Goal: Transaction & Acquisition: Purchase product/service

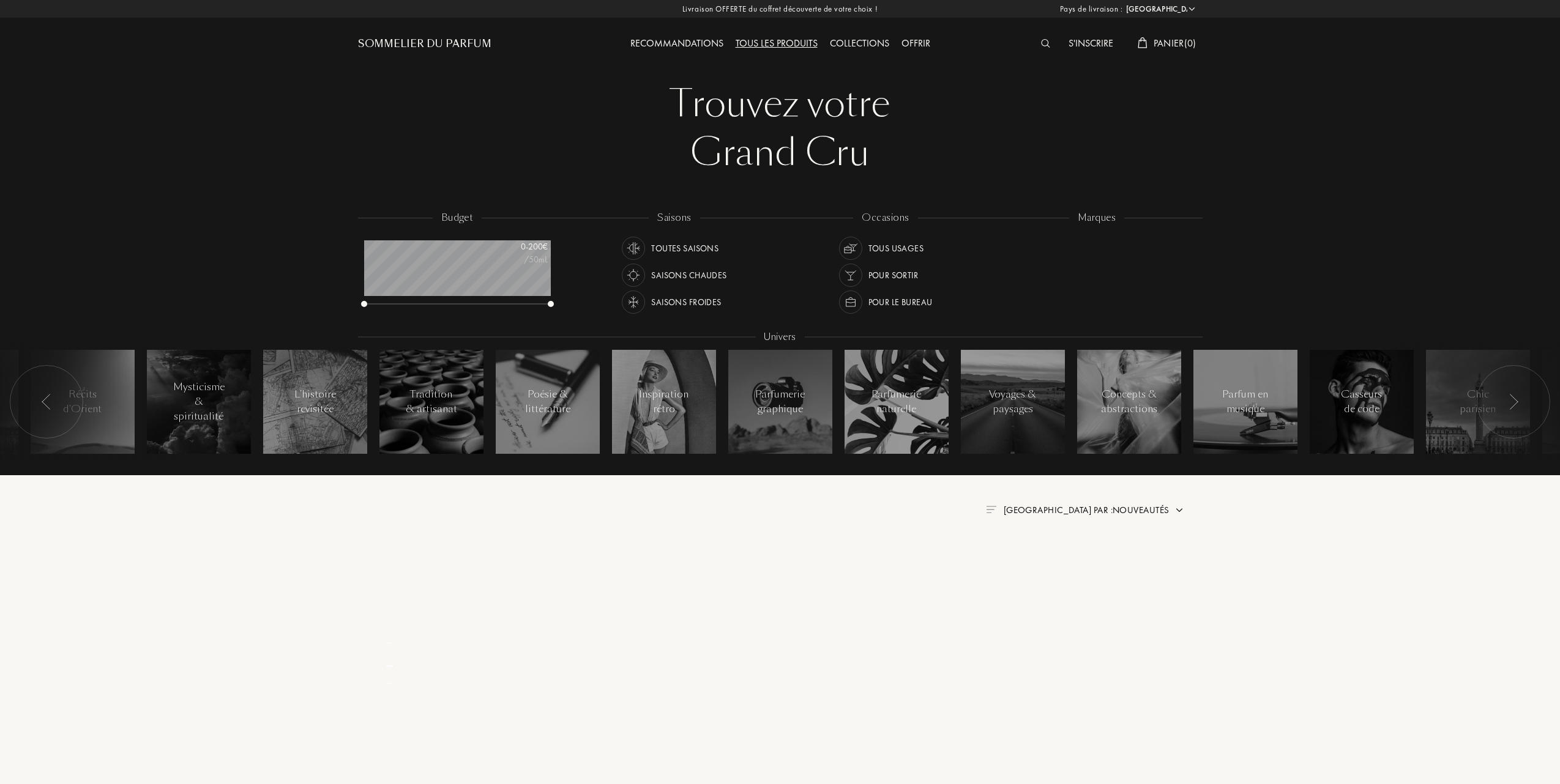
select select "FR"
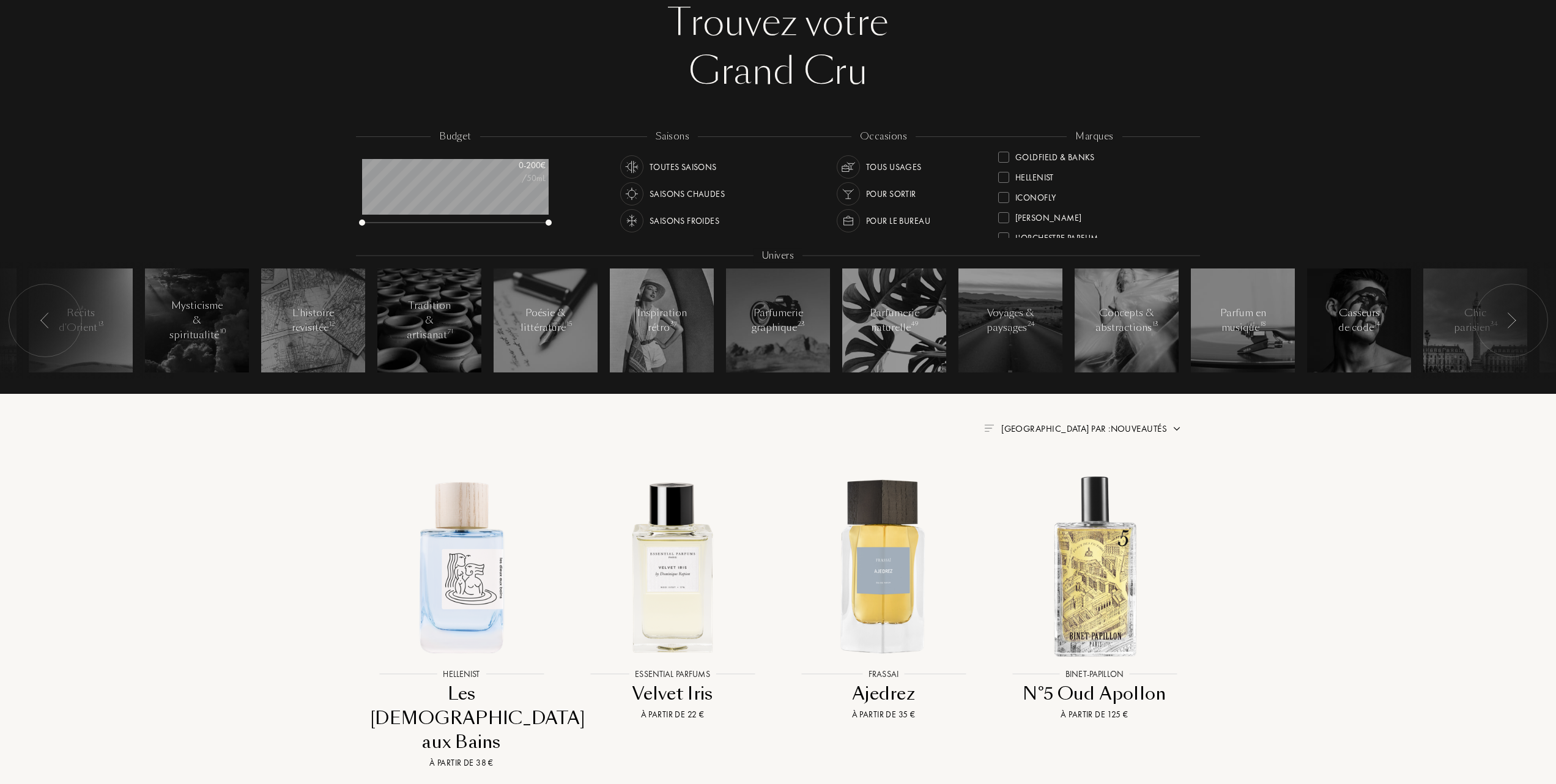
scroll to position [245, 0]
click at [1001, 199] on div at bounding box center [1004, 200] width 11 height 11
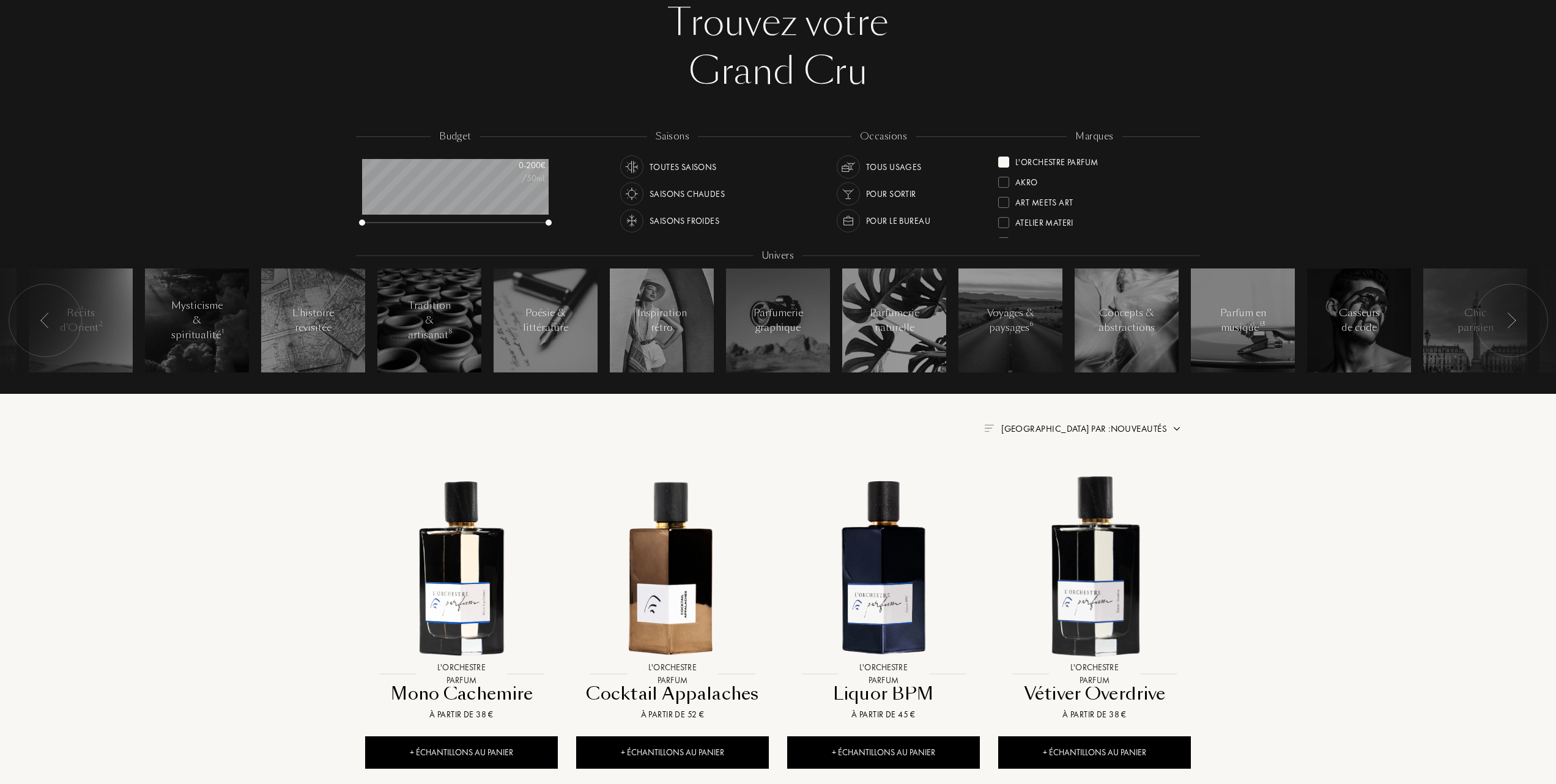
click at [1128, 427] on span "Trier par : Nouveautés" at bounding box center [1084, 428] width 166 height 12
drag, startPoint x: 1128, startPoint y: 427, endPoint x: 1052, endPoint y: 482, distance: 93.8
click at [1052, 482] on div at bounding box center [1055, 481] width 9 height 9
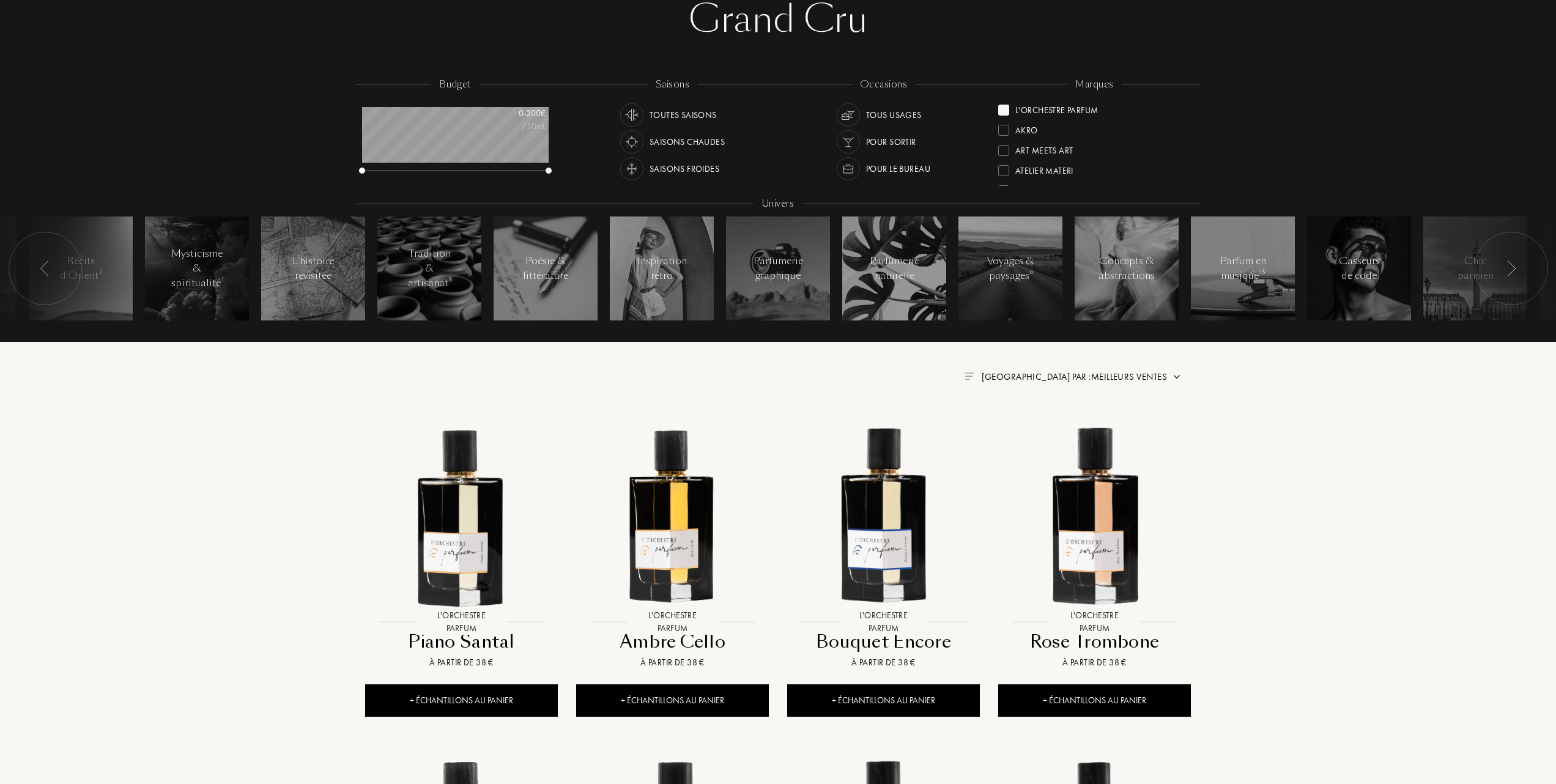
scroll to position [163, 0]
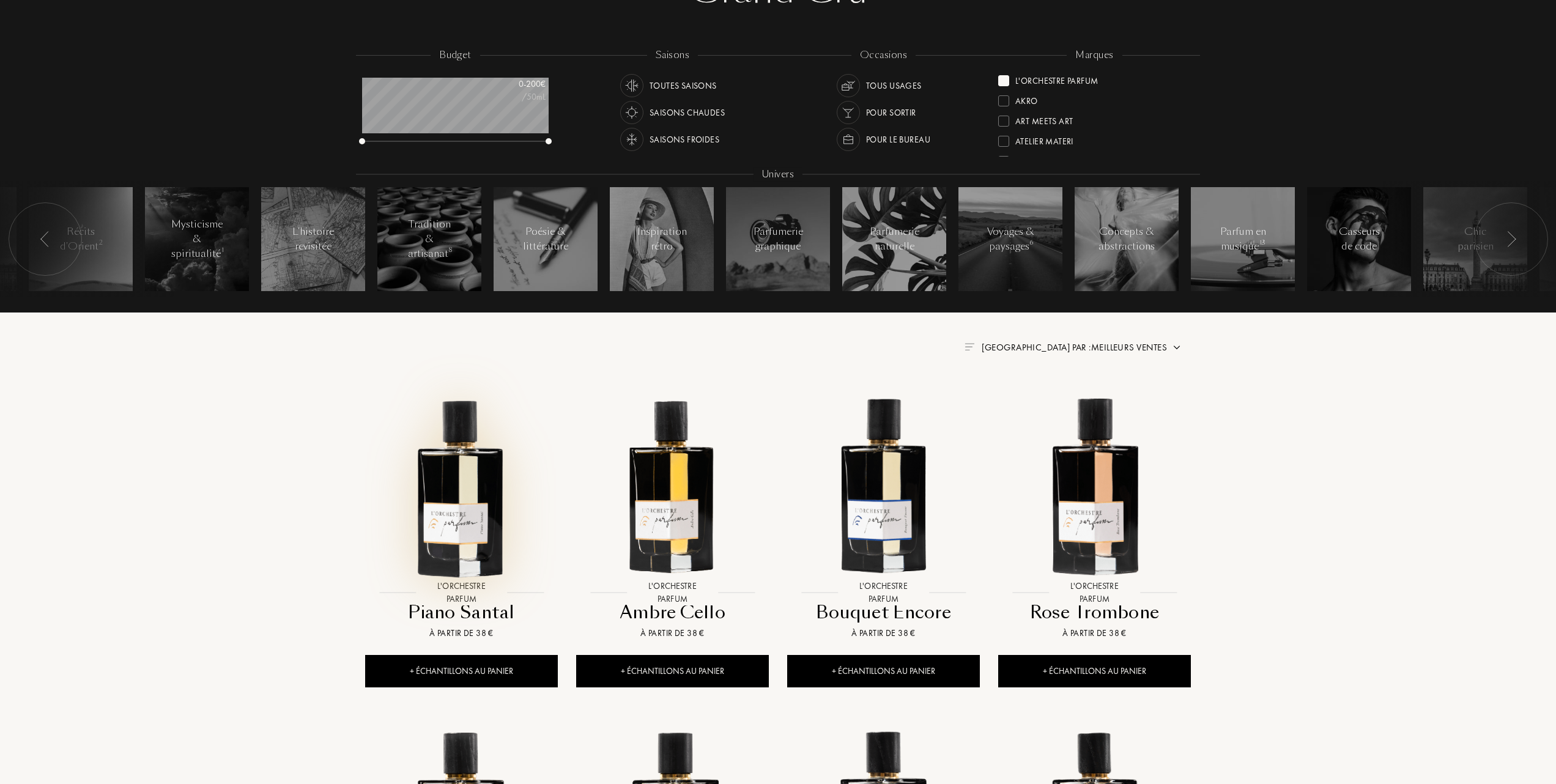
click at [452, 497] on img at bounding box center [461, 485] width 190 height 190
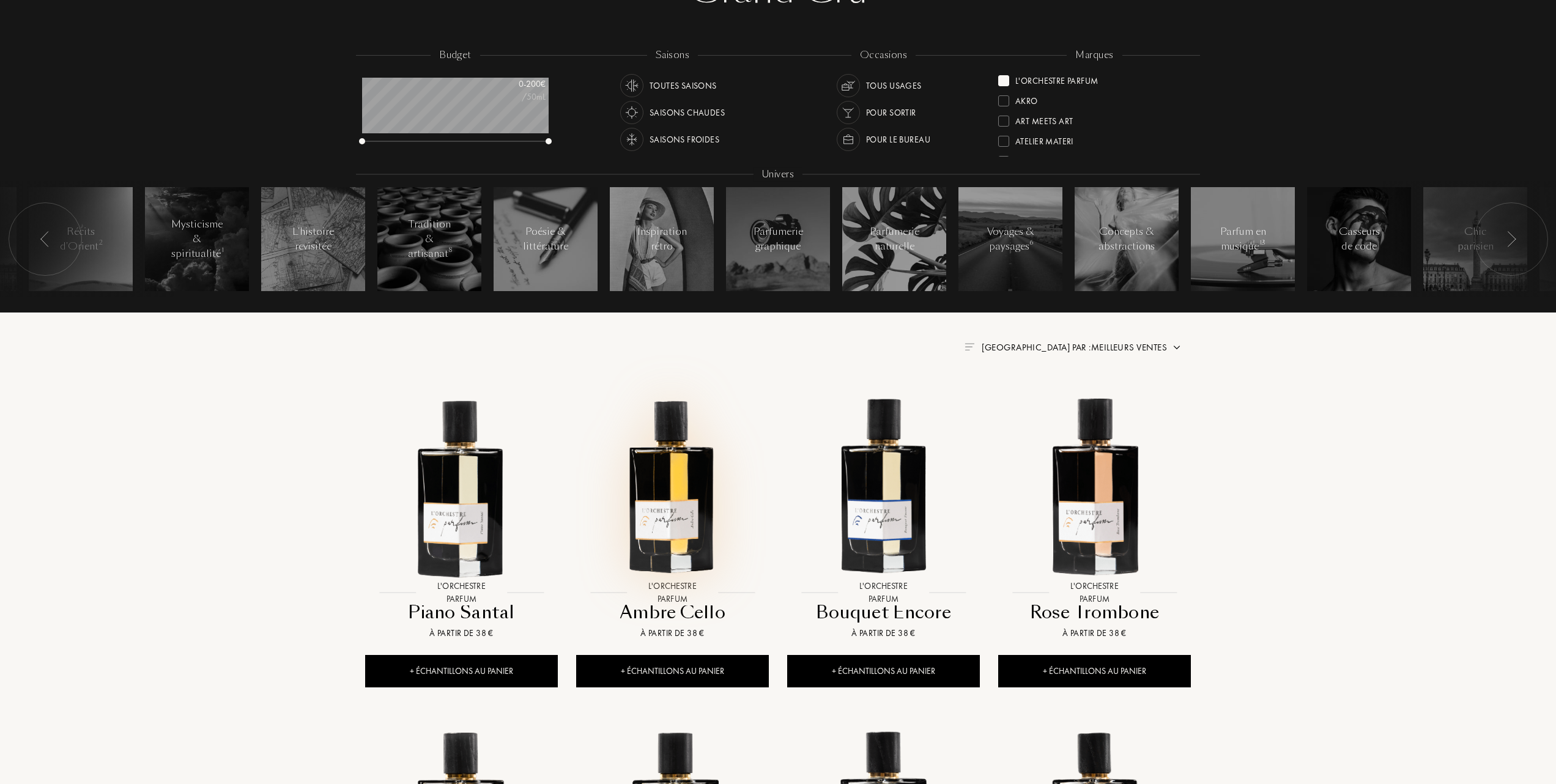
click at [673, 478] on img at bounding box center [672, 485] width 190 height 190
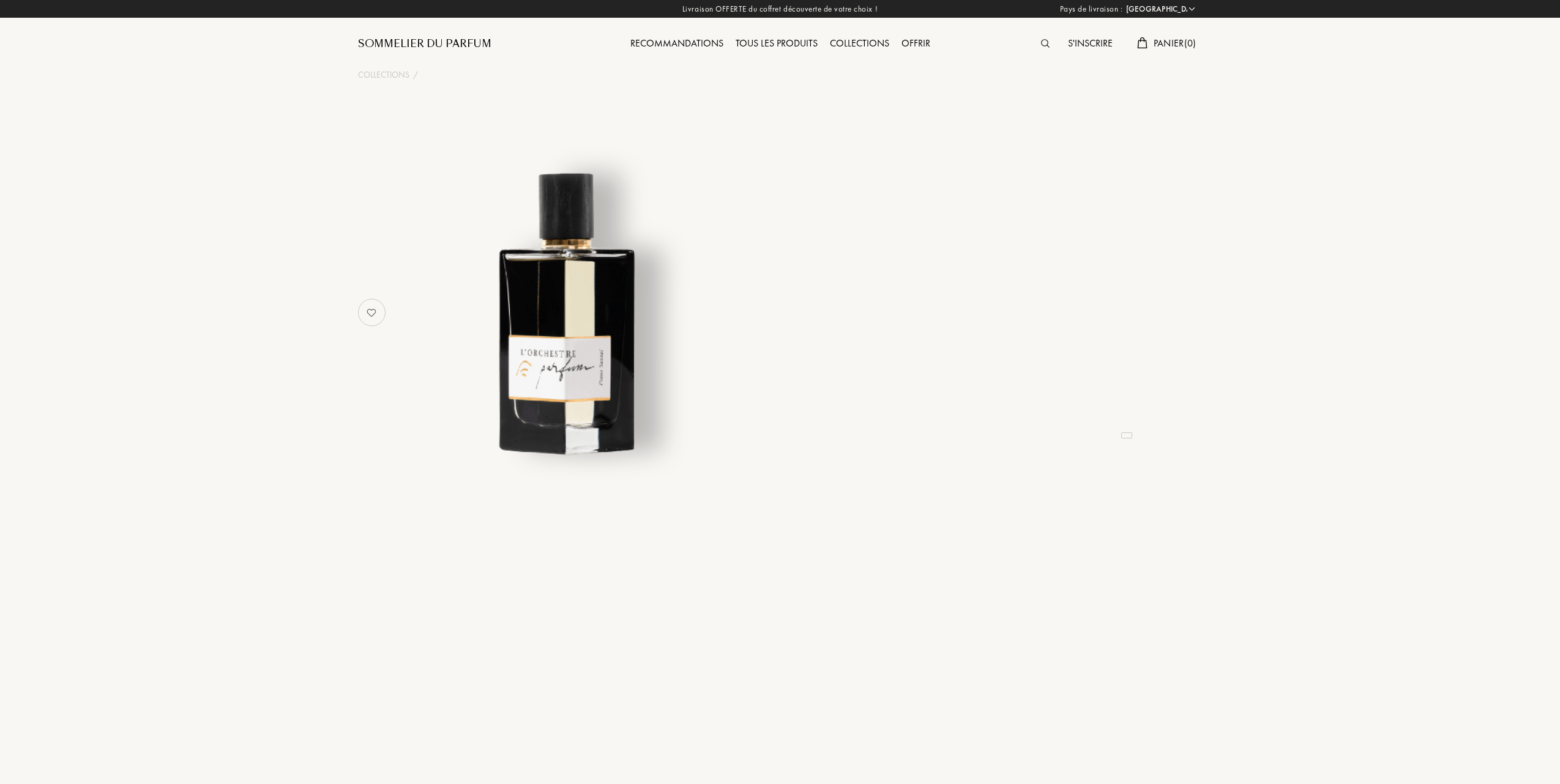
select select "FR"
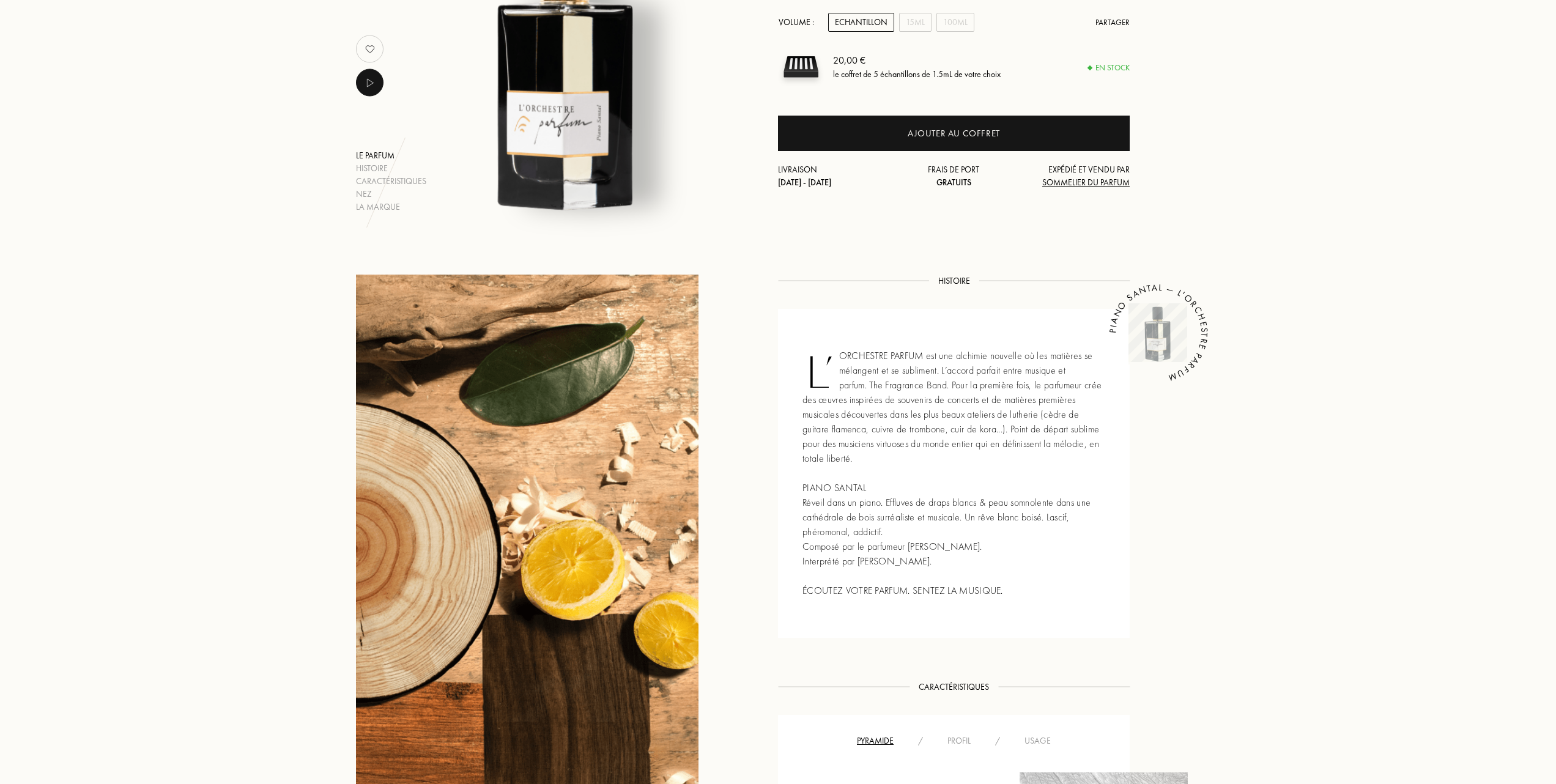
scroll to position [326, 0]
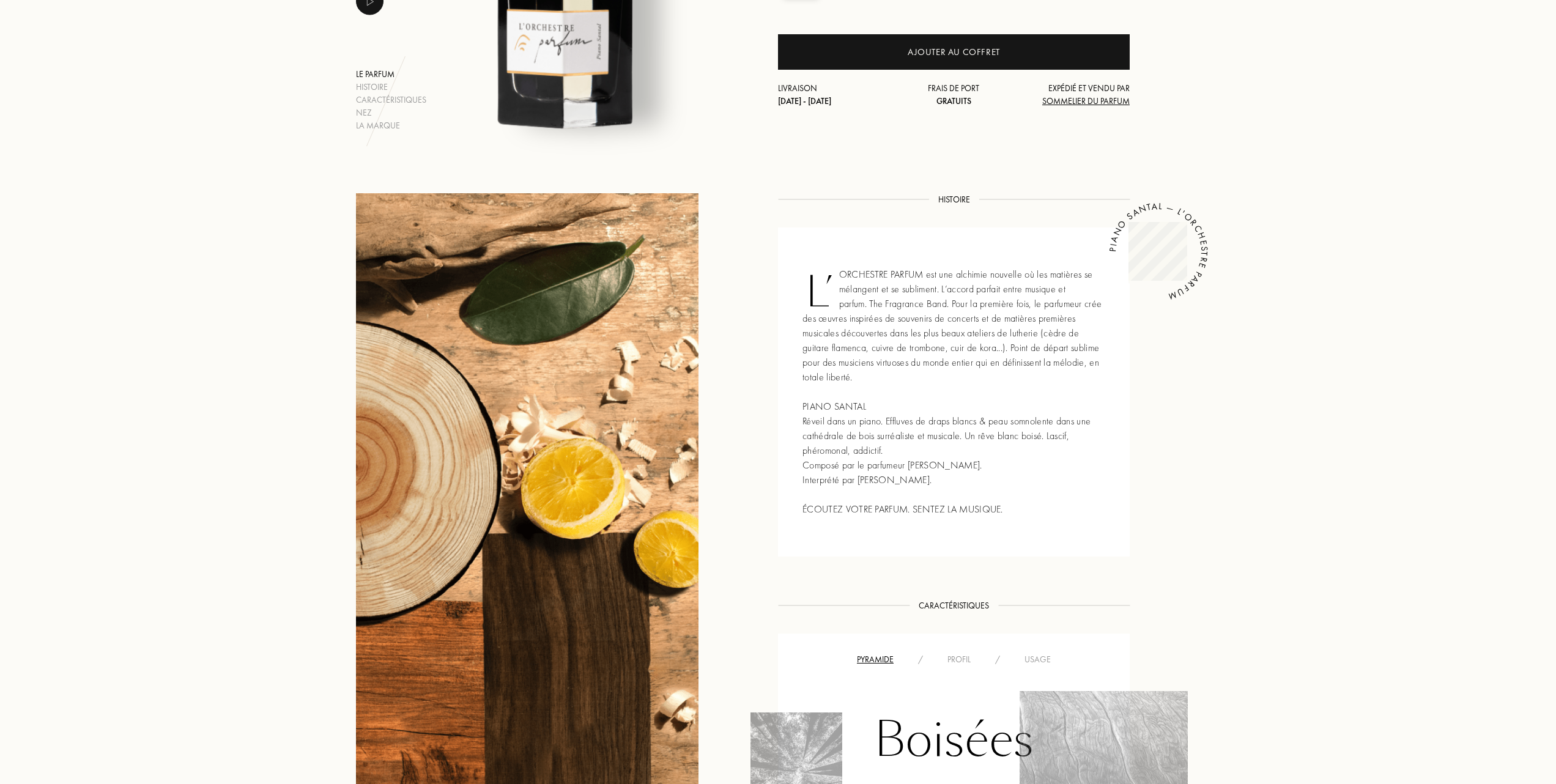
click at [1047, 654] on div "Usage" at bounding box center [1037, 659] width 51 height 13
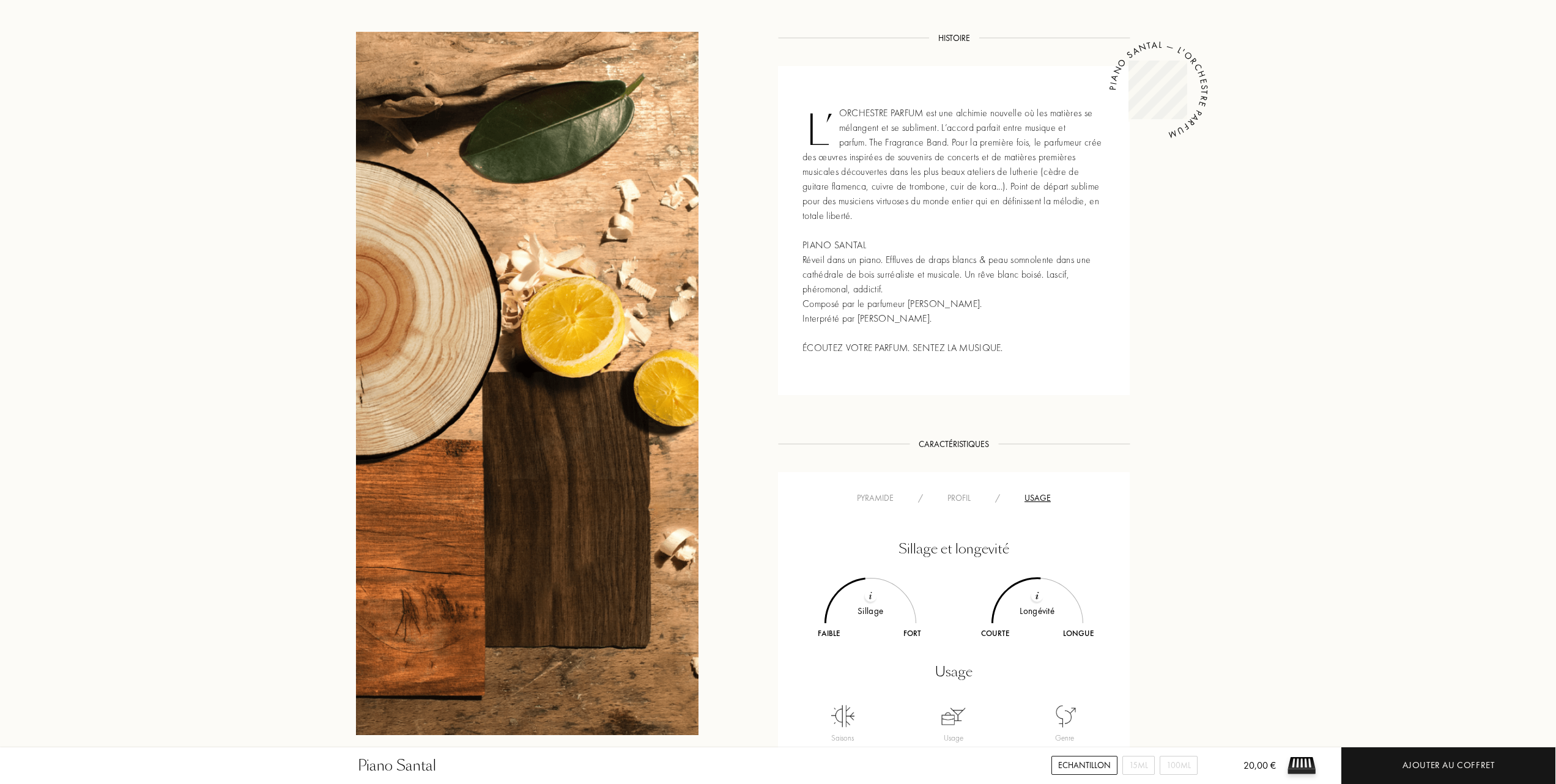
scroll to position [489, 0]
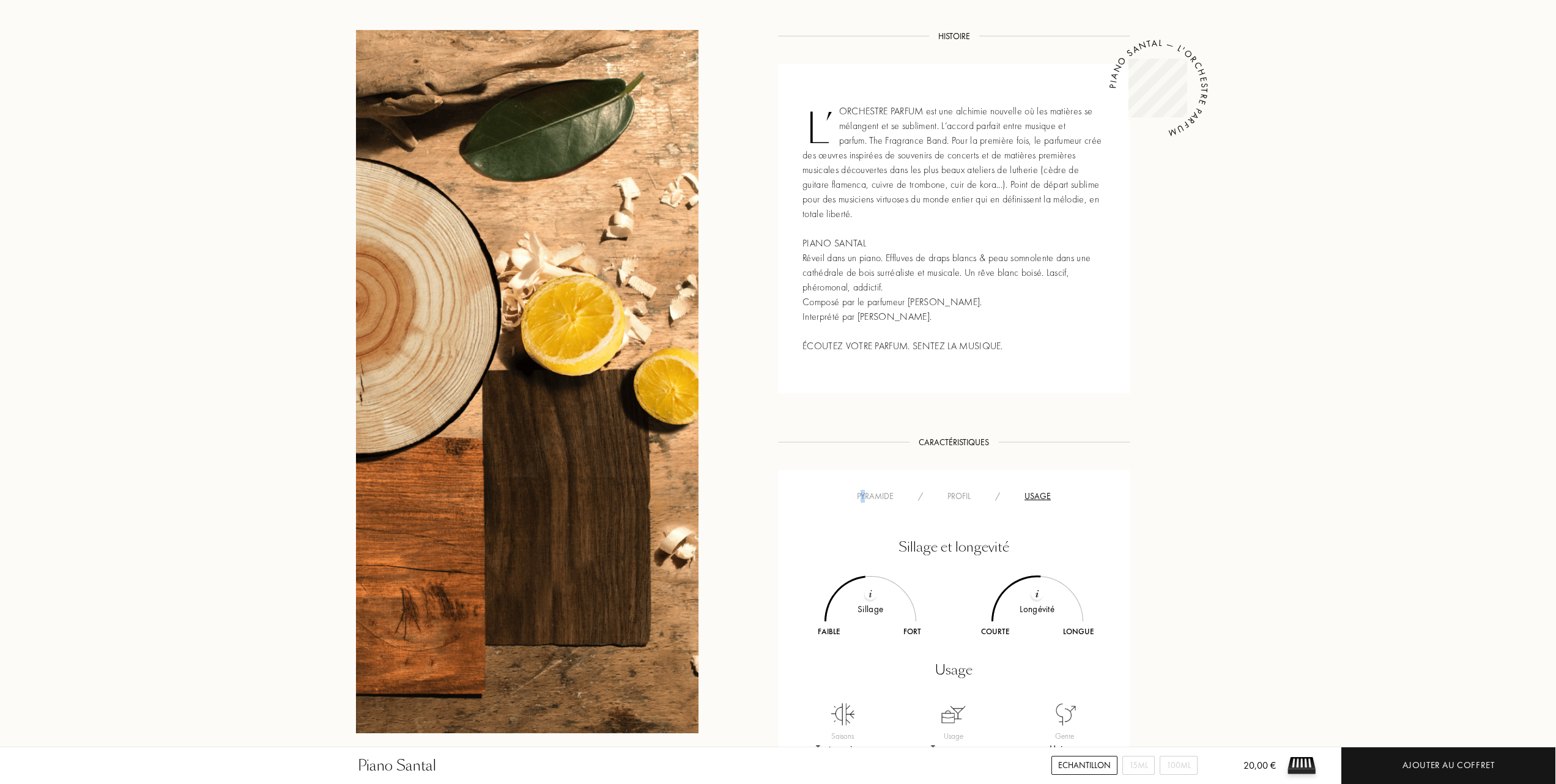
click at [862, 497] on div "Pyramide" at bounding box center [875, 497] width 61 height 13
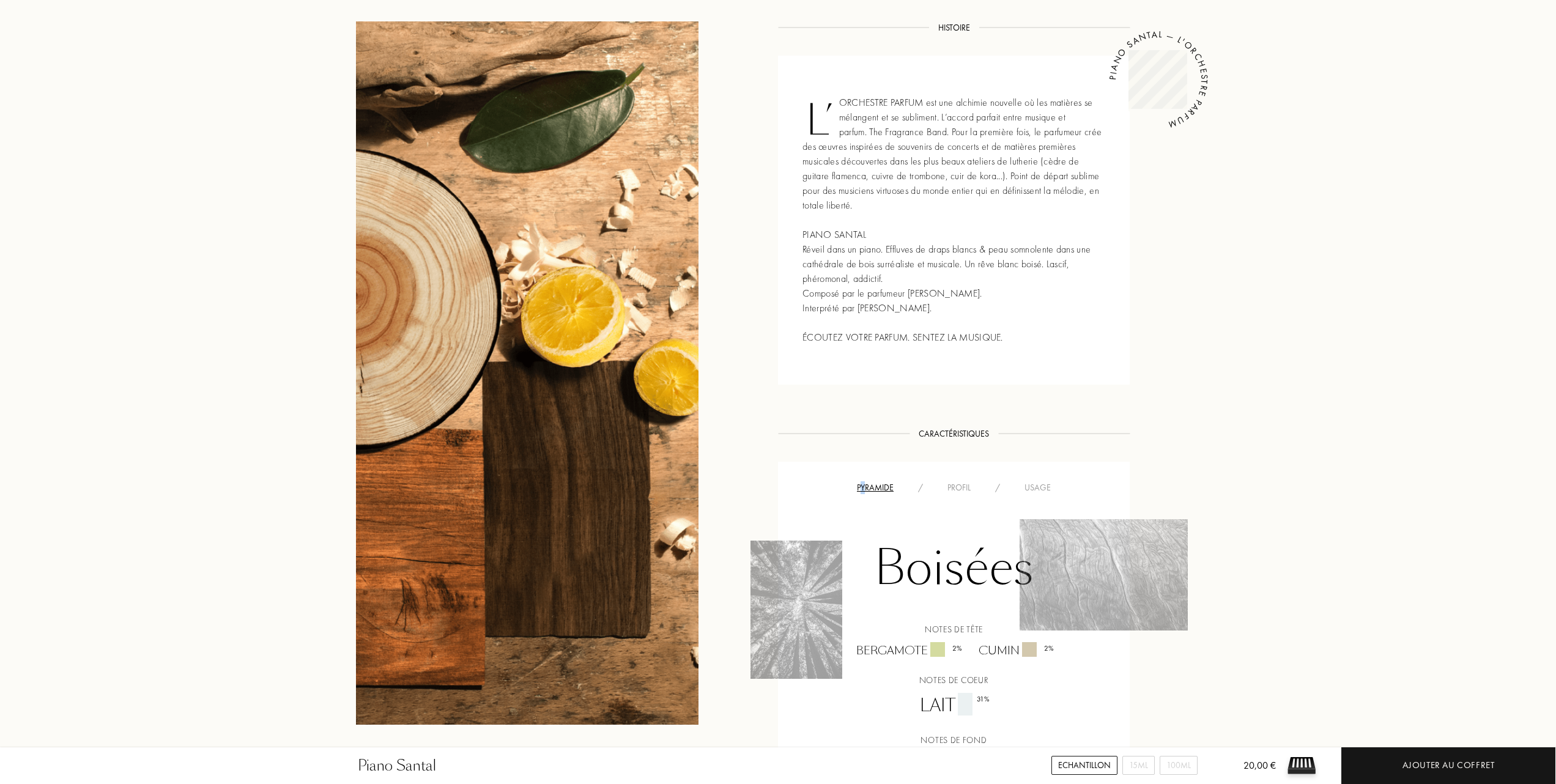
scroll to position [407, 0]
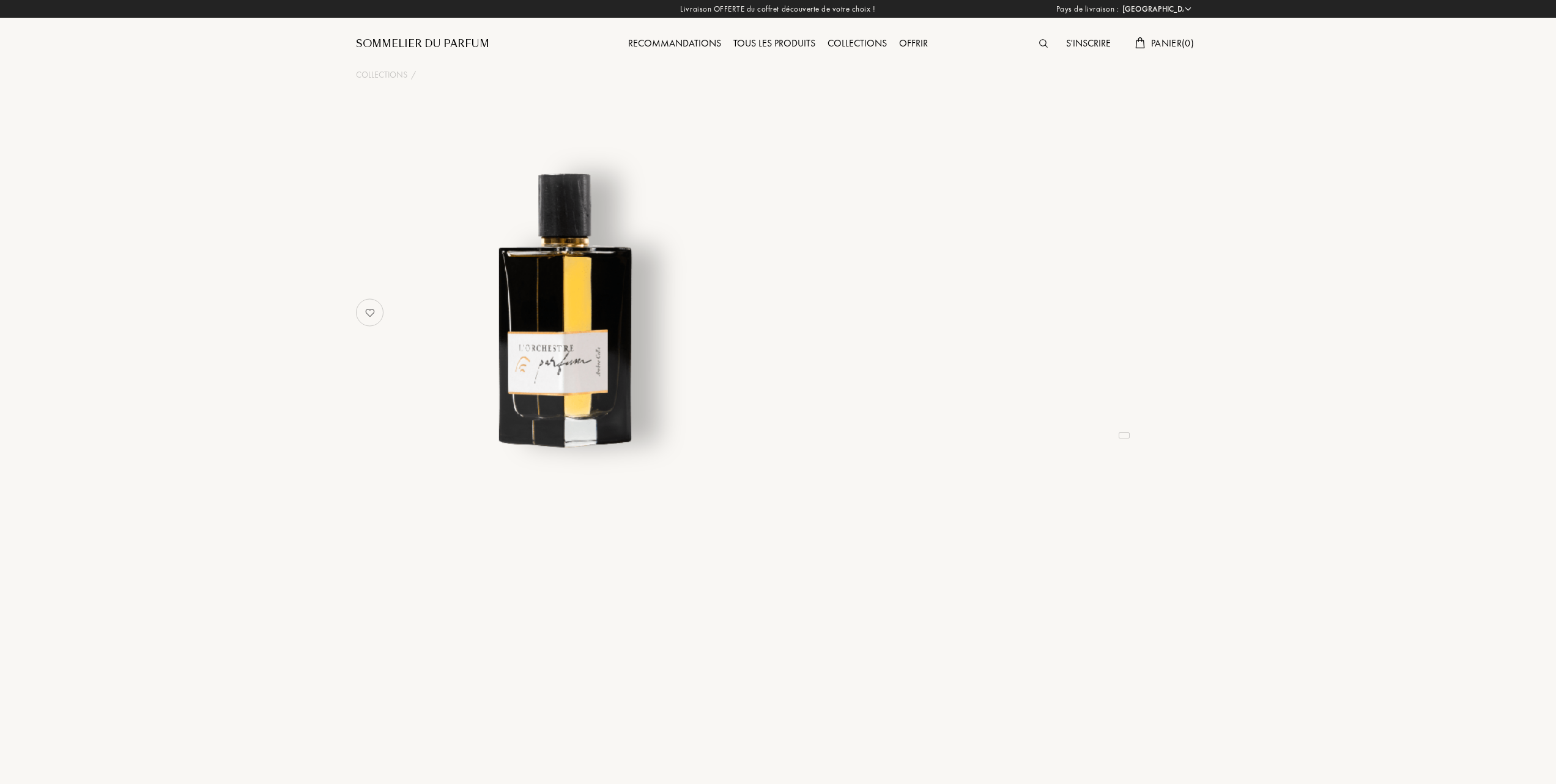
select select "FR"
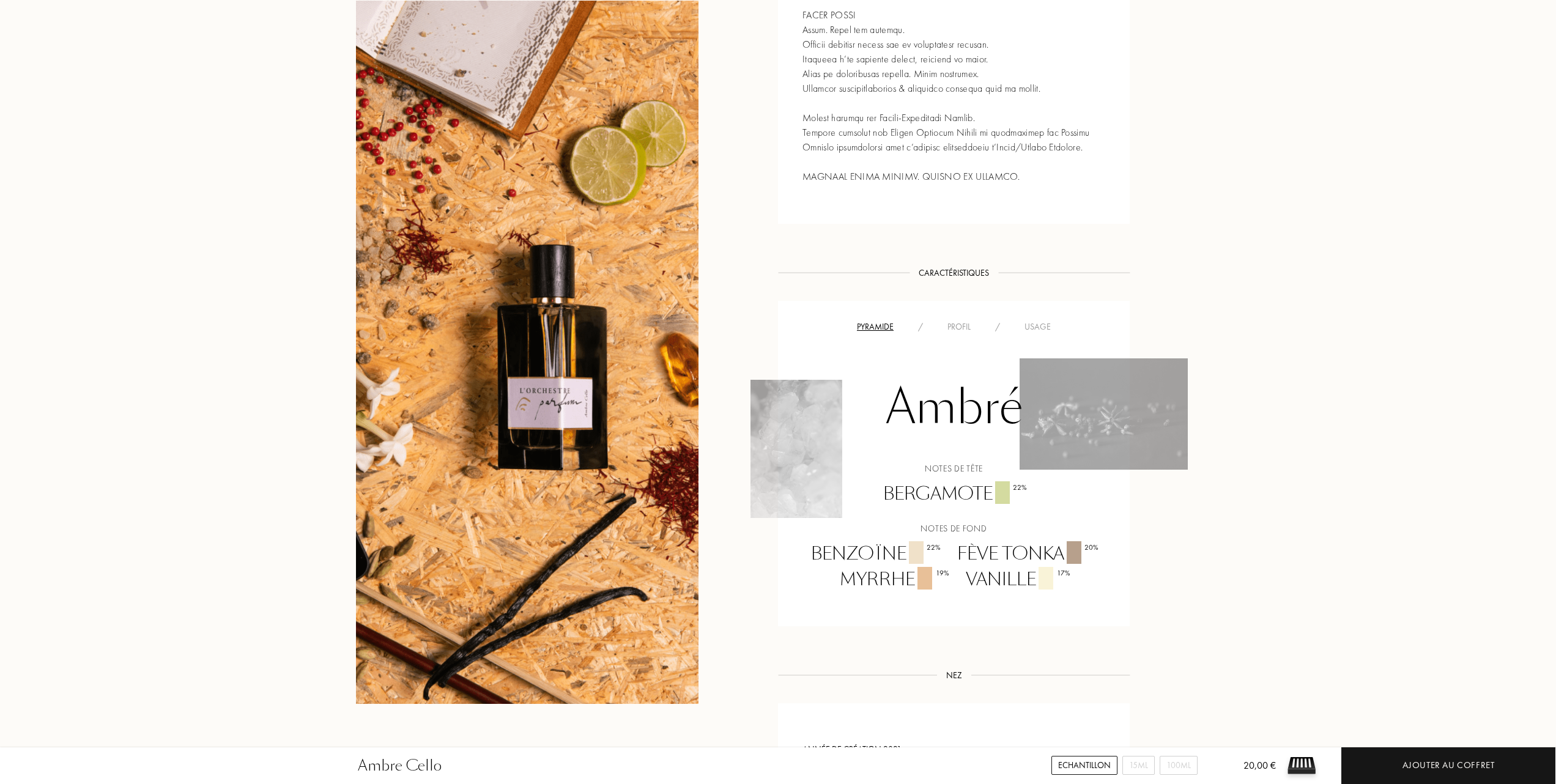
scroll to position [734, 0]
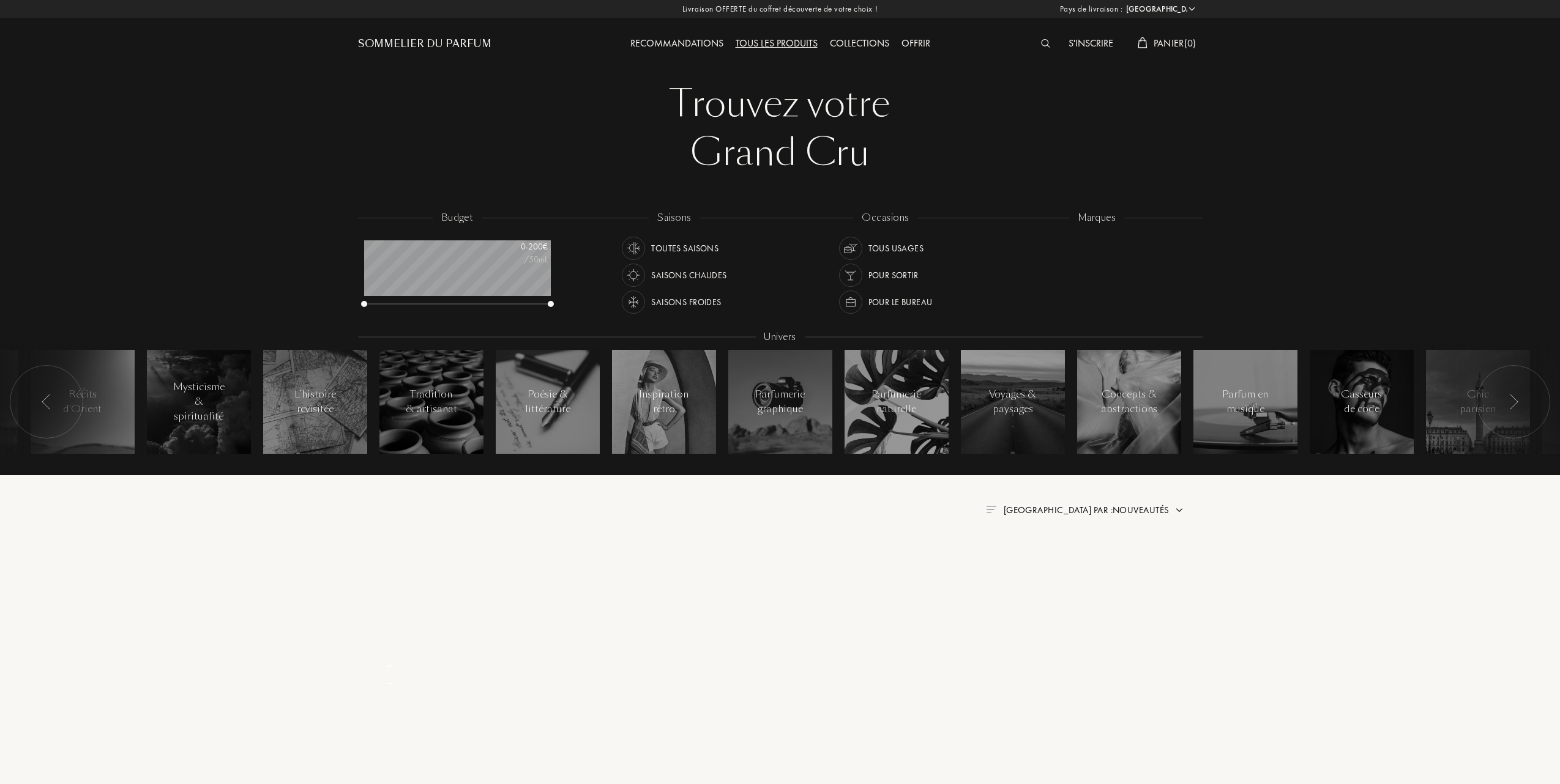
select select "FR"
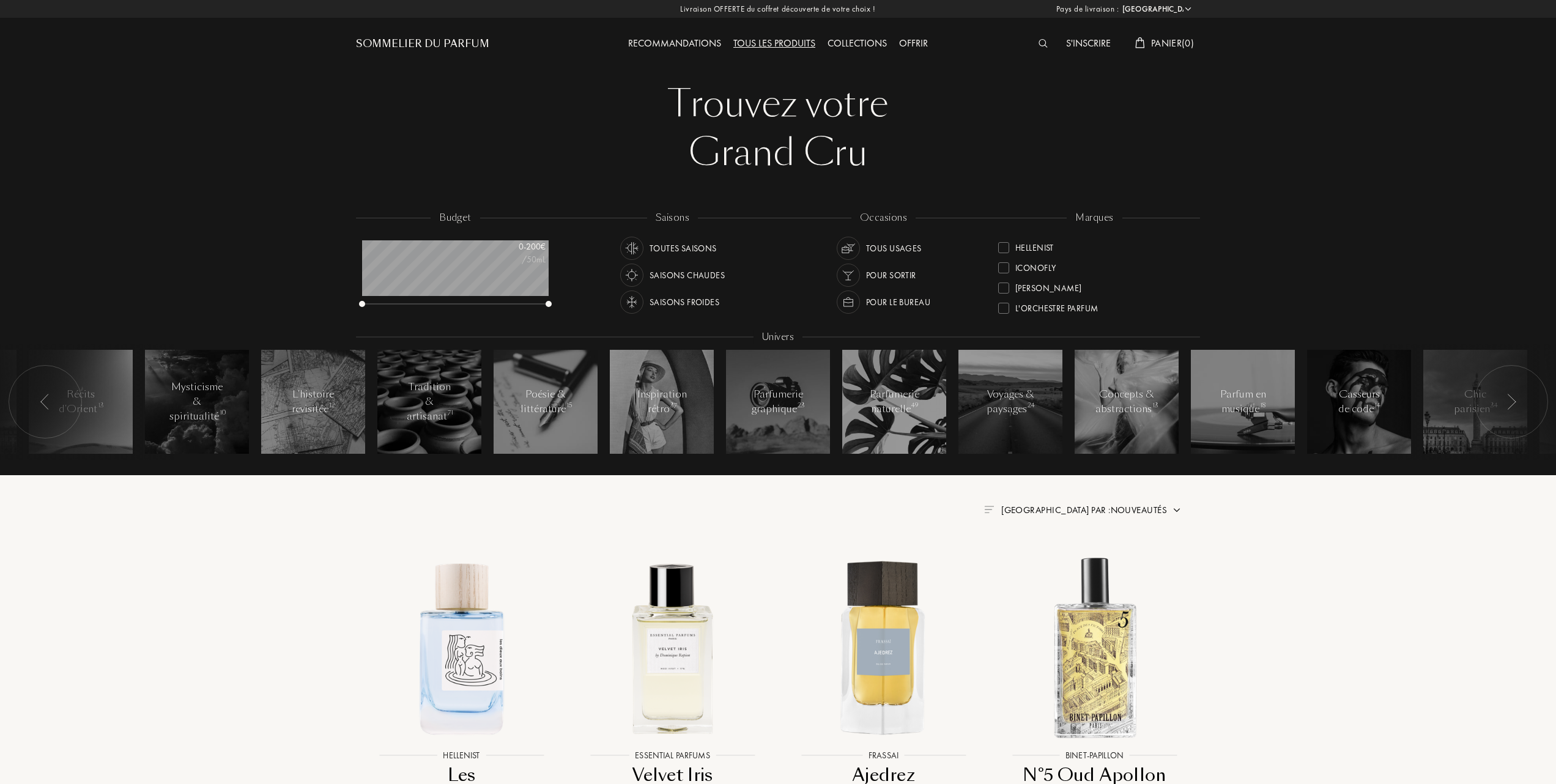
scroll to position [245, 0]
click at [1003, 277] on div at bounding box center [1004, 282] width 11 height 11
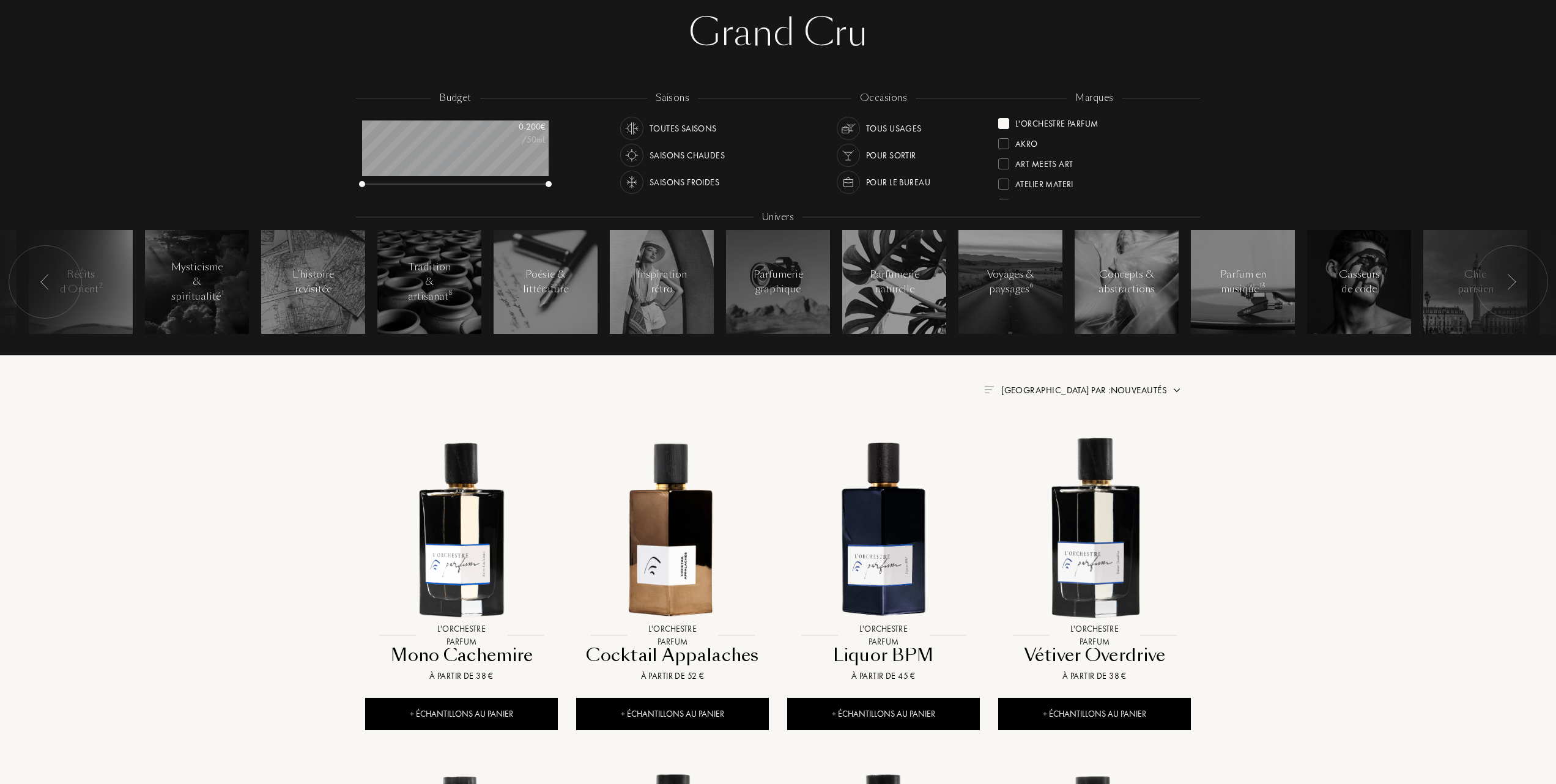
scroll to position [163, 0]
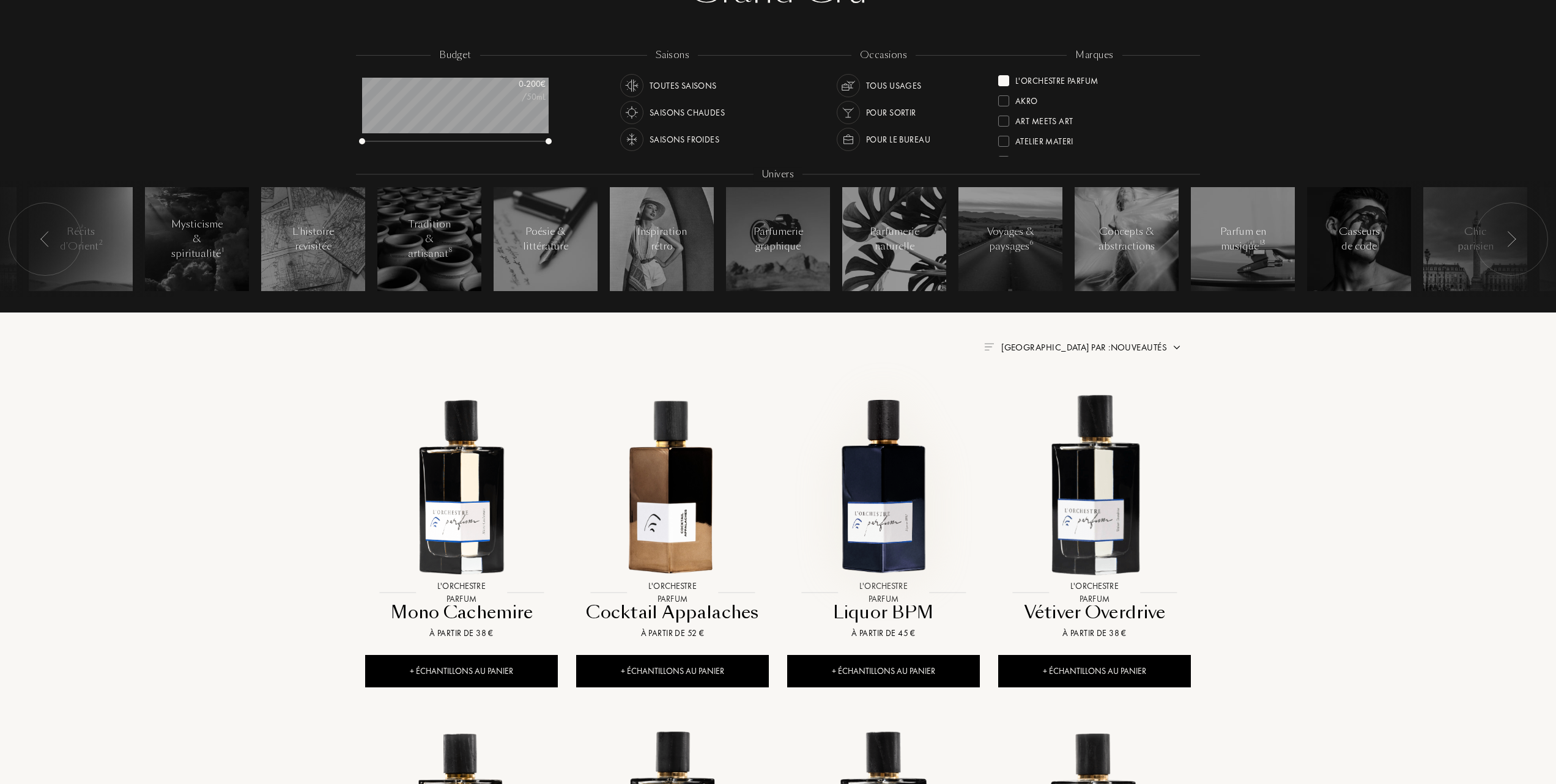
click at [874, 489] on img at bounding box center [883, 485] width 190 height 190
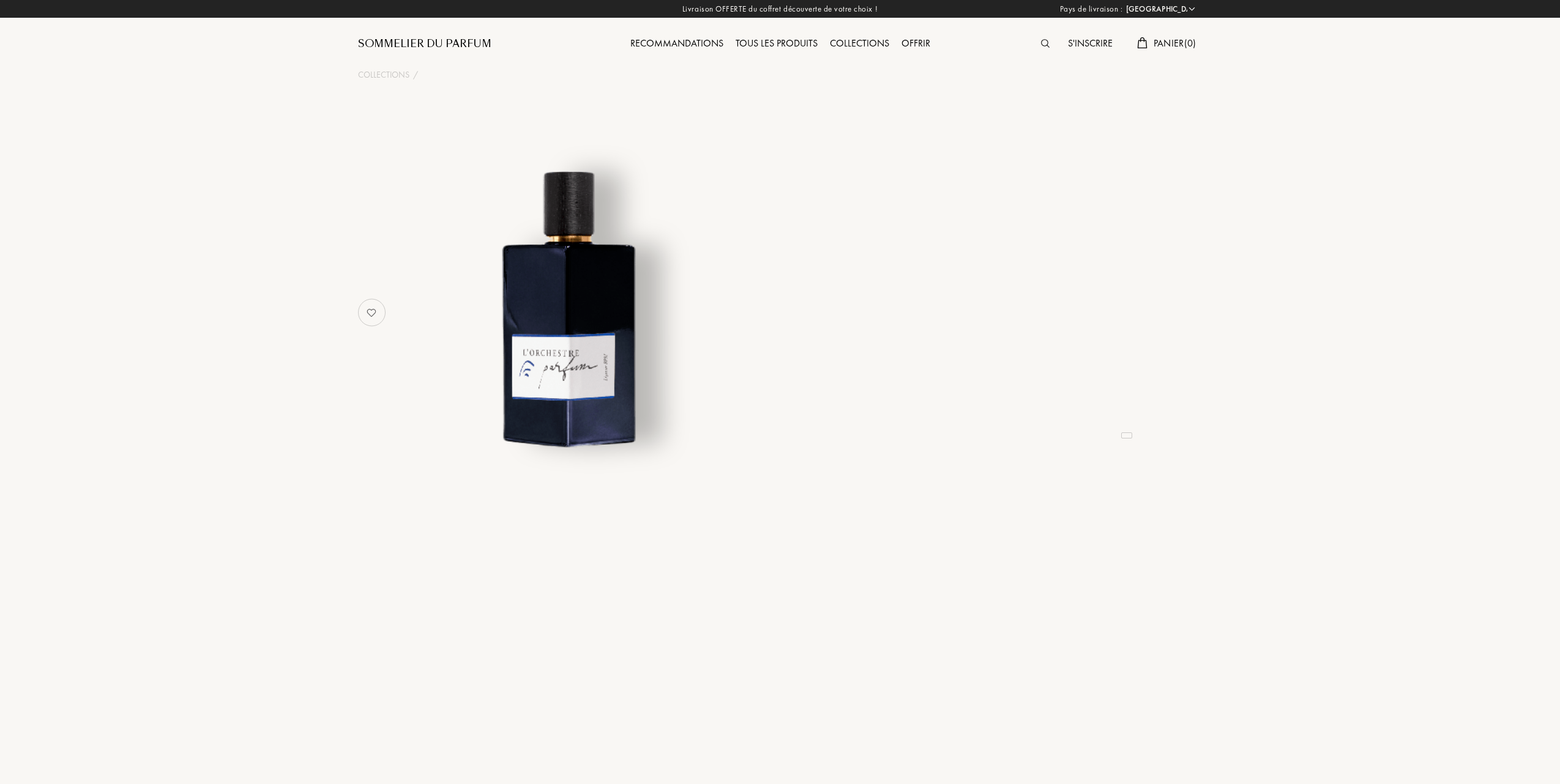
select select "FR"
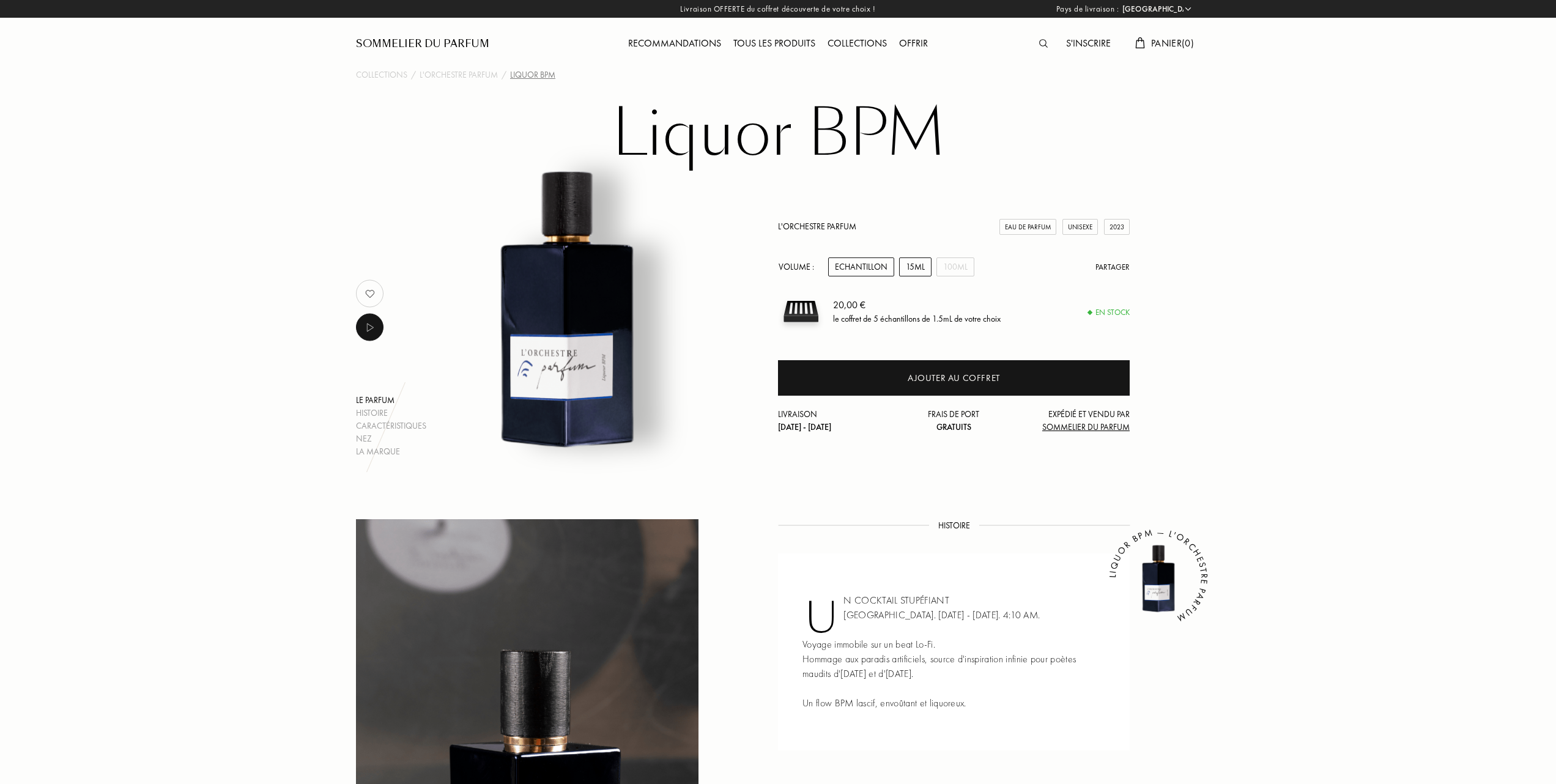
click at [911, 266] on div "15mL" at bounding box center [915, 267] width 32 height 19
click at [773, 44] on div "Tous les produits" at bounding box center [774, 44] width 94 height 16
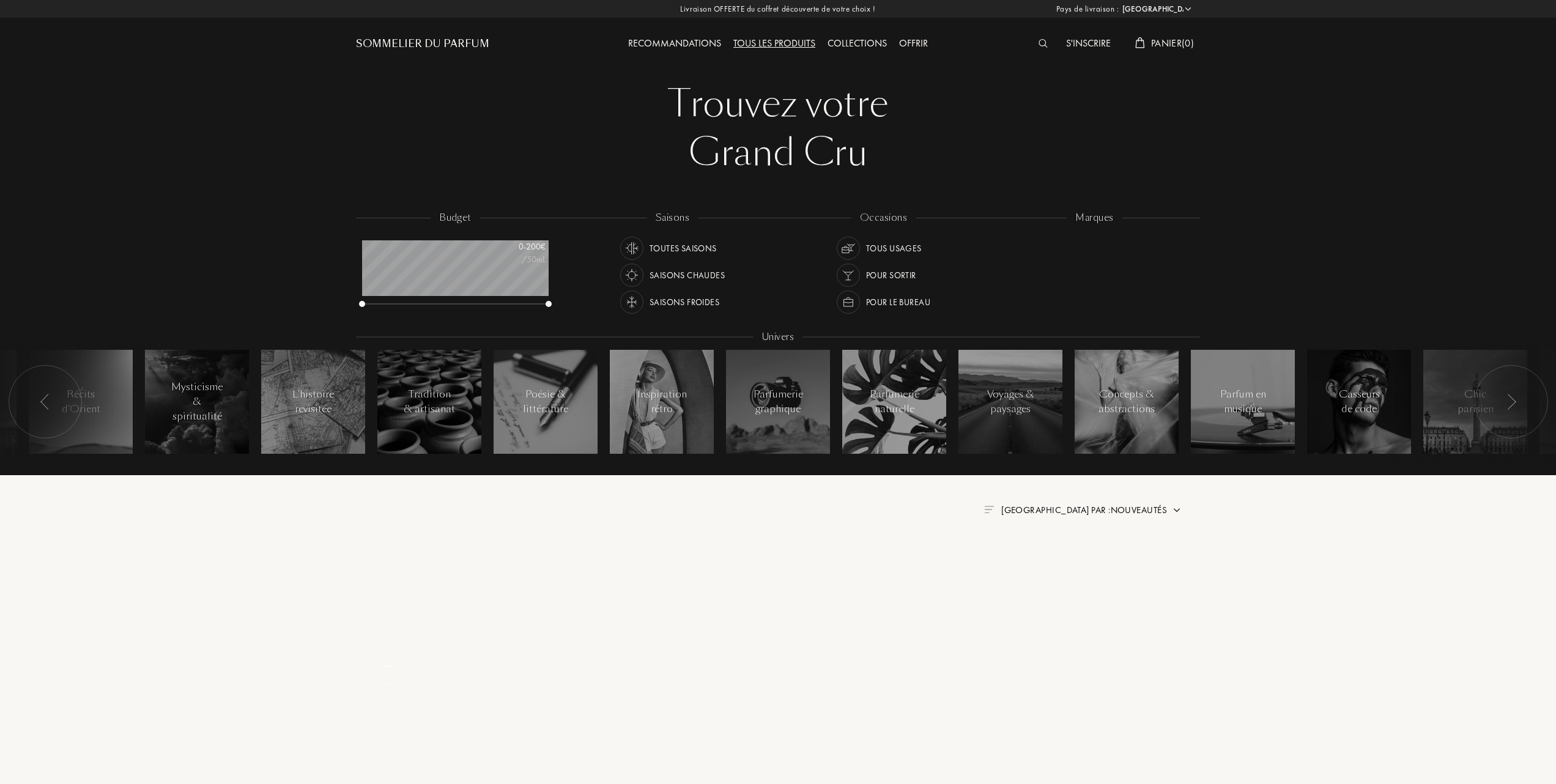
select select "FR"
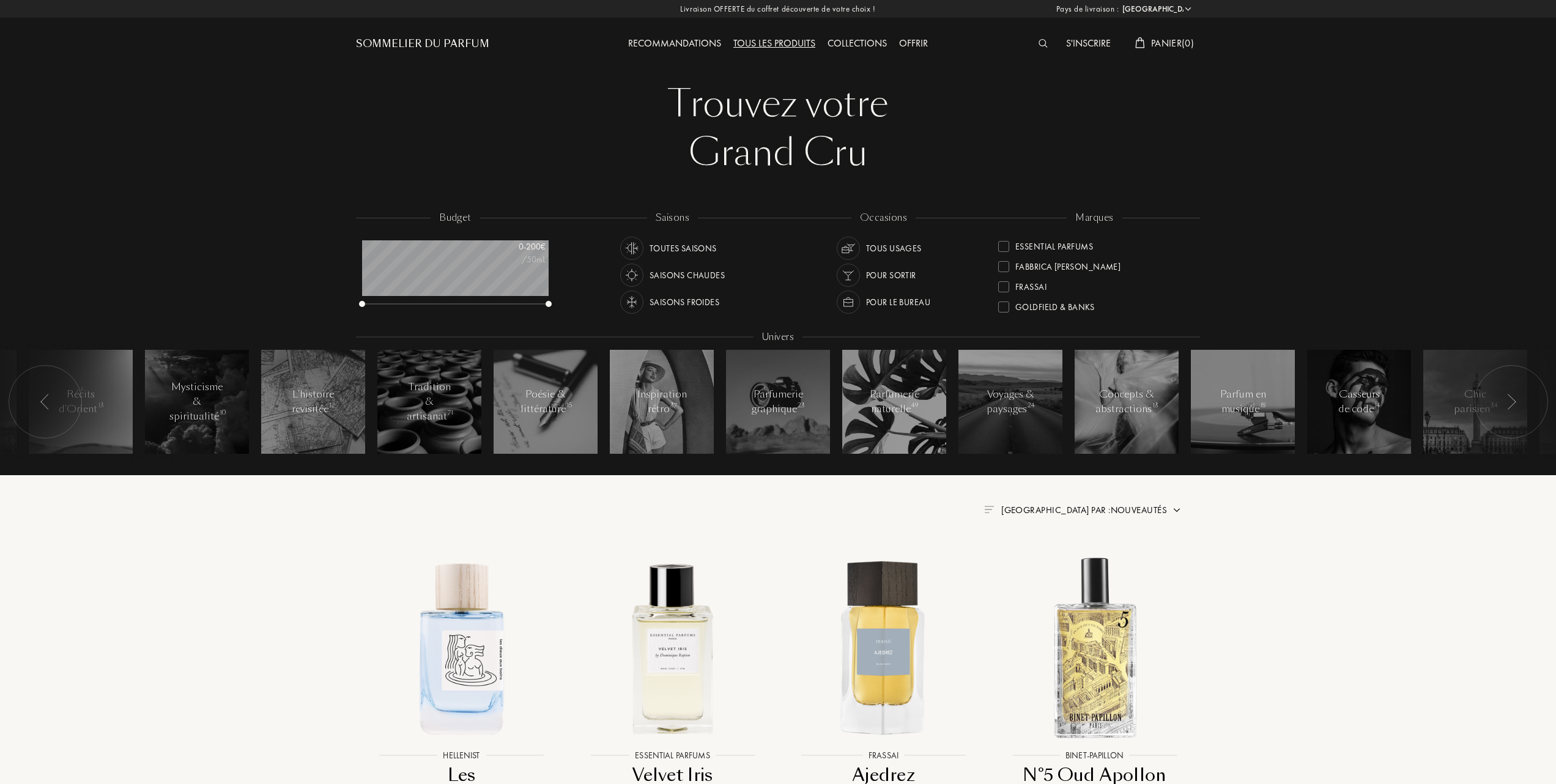
scroll to position [163, 0]
click at [1001, 258] on div at bounding box center [1004, 262] width 11 height 11
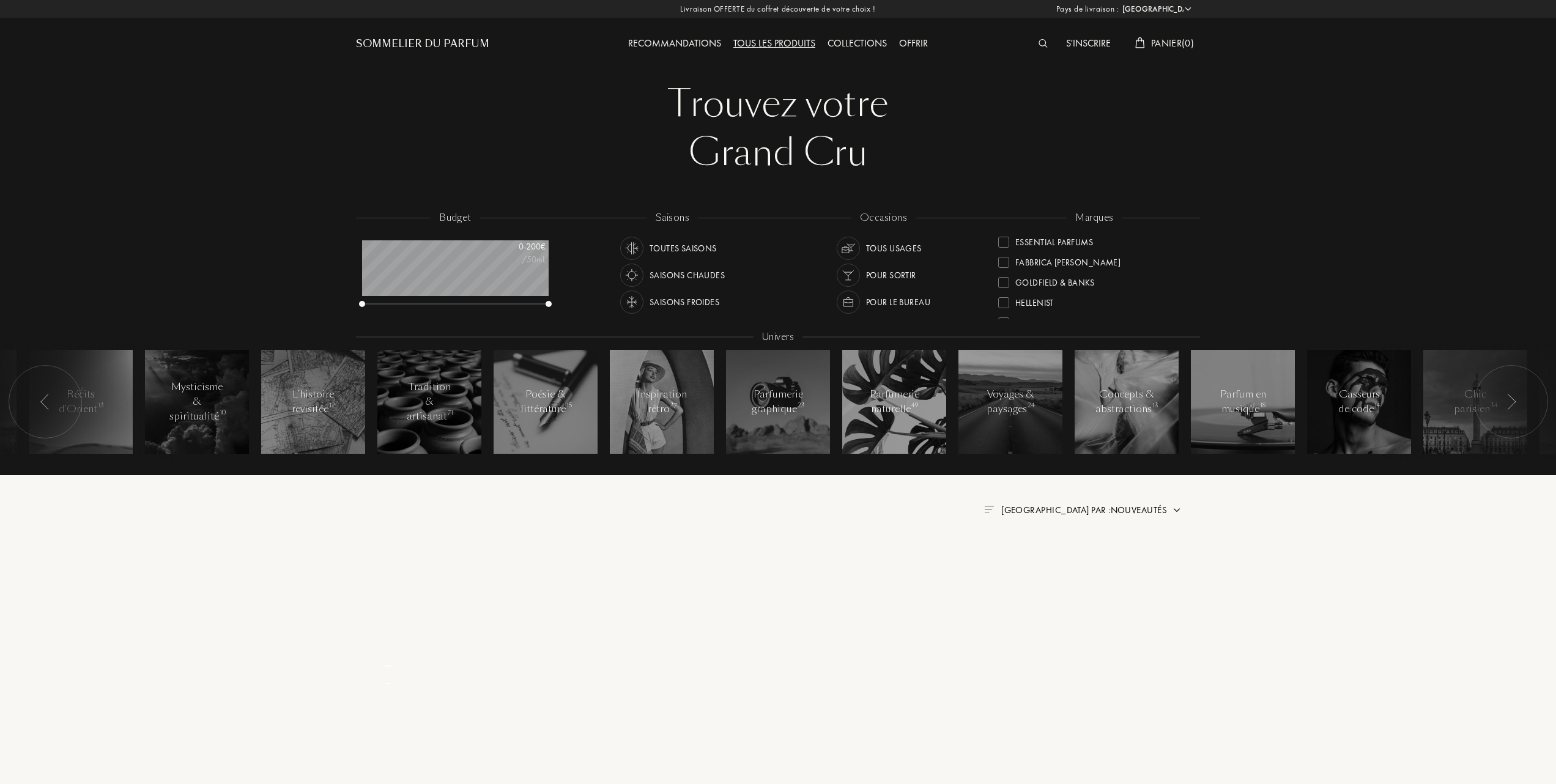
scroll to position [0, 0]
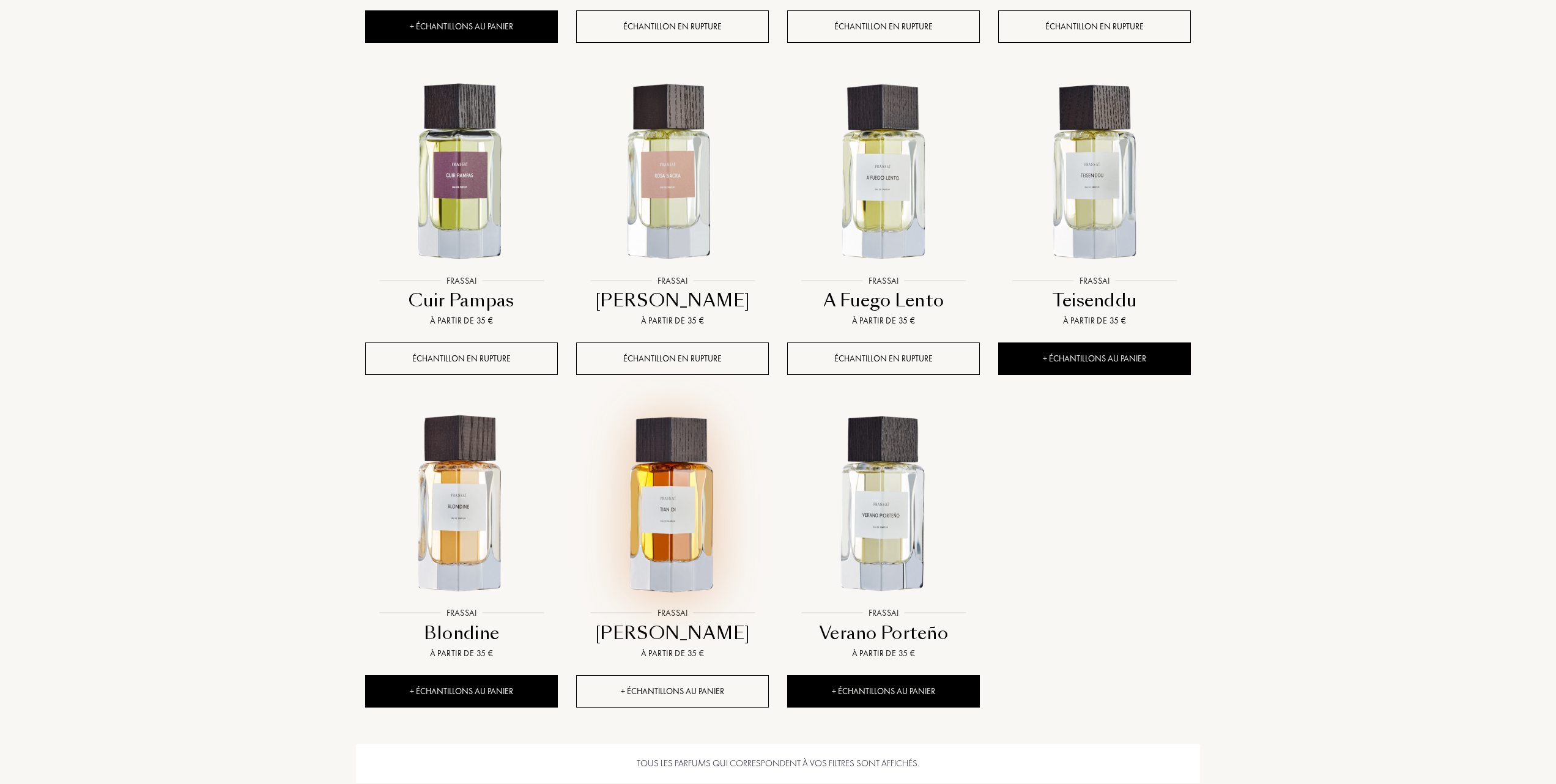
scroll to position [897, 0]
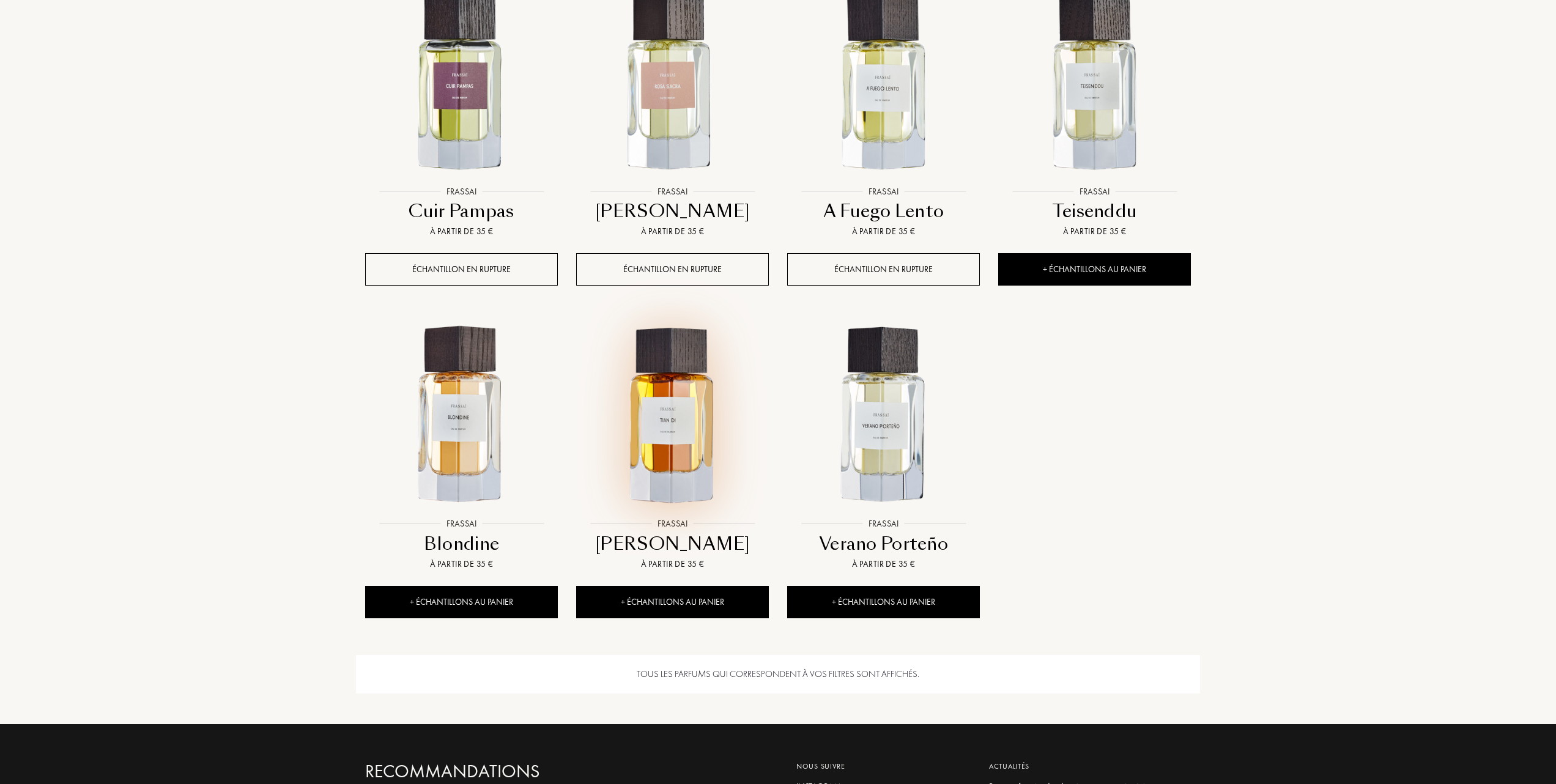
click at [668, 416] on img at bounding box center [672, 415] width 190 height 190
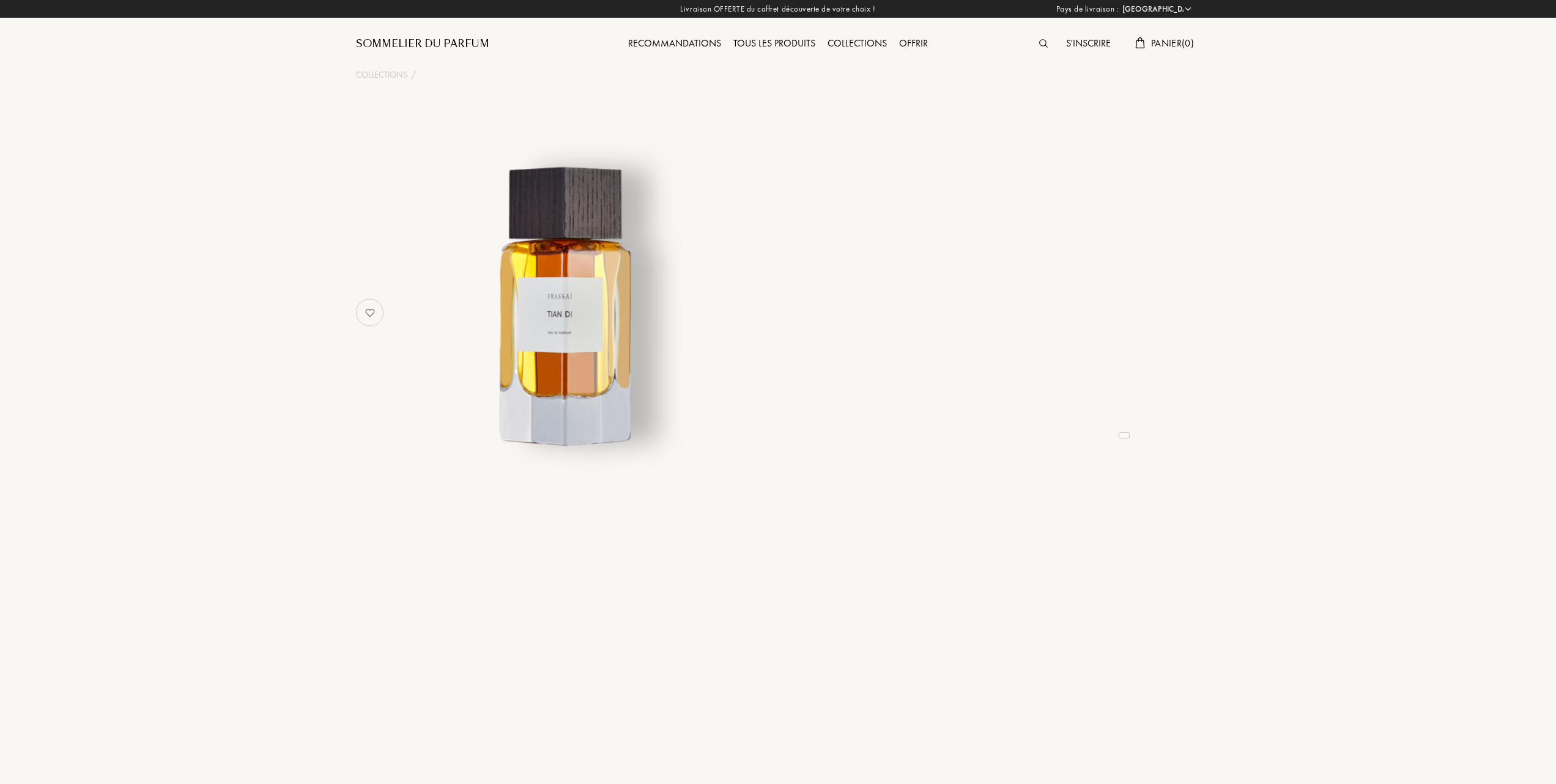
select select "FR"
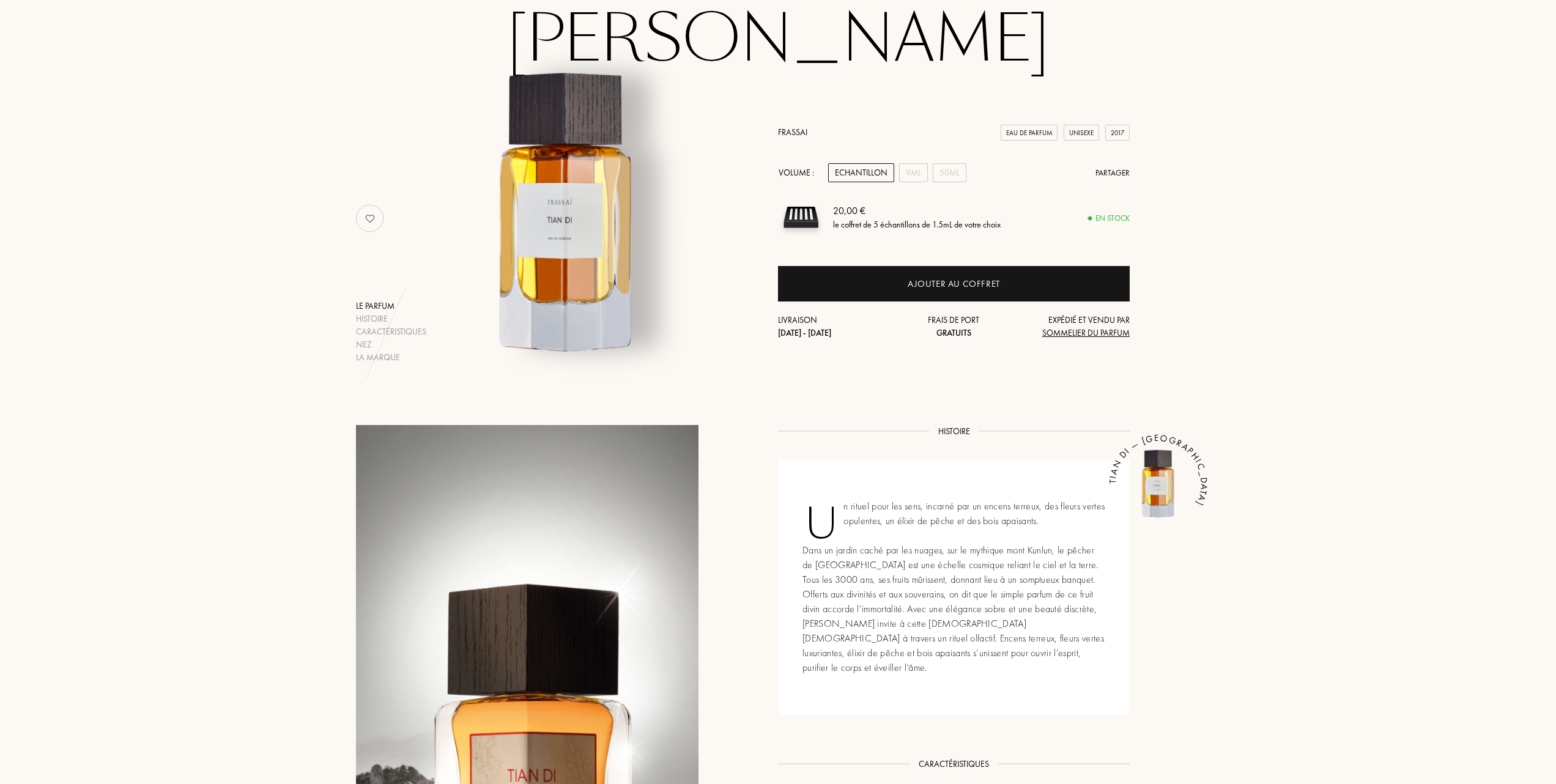
scroll to position [81, 0]
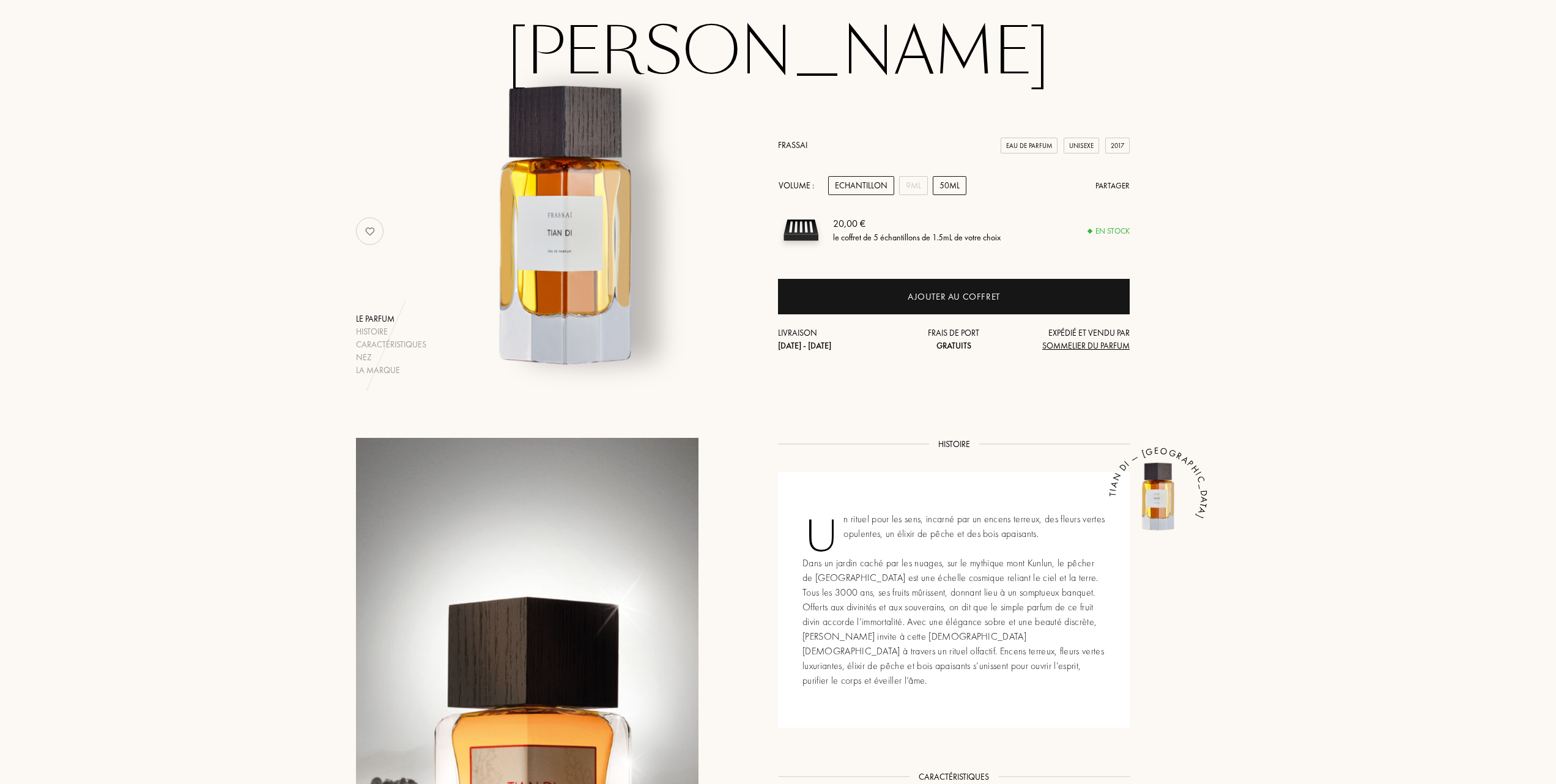
click at [956, 184] on div "50mL" at bounding box center [950, 186] width 34 height 19
click at [920, 188] on div "9mL" at bounding box center [914, 186] width 29 height 19
